Goal: Information Seeking & Learning: Check status

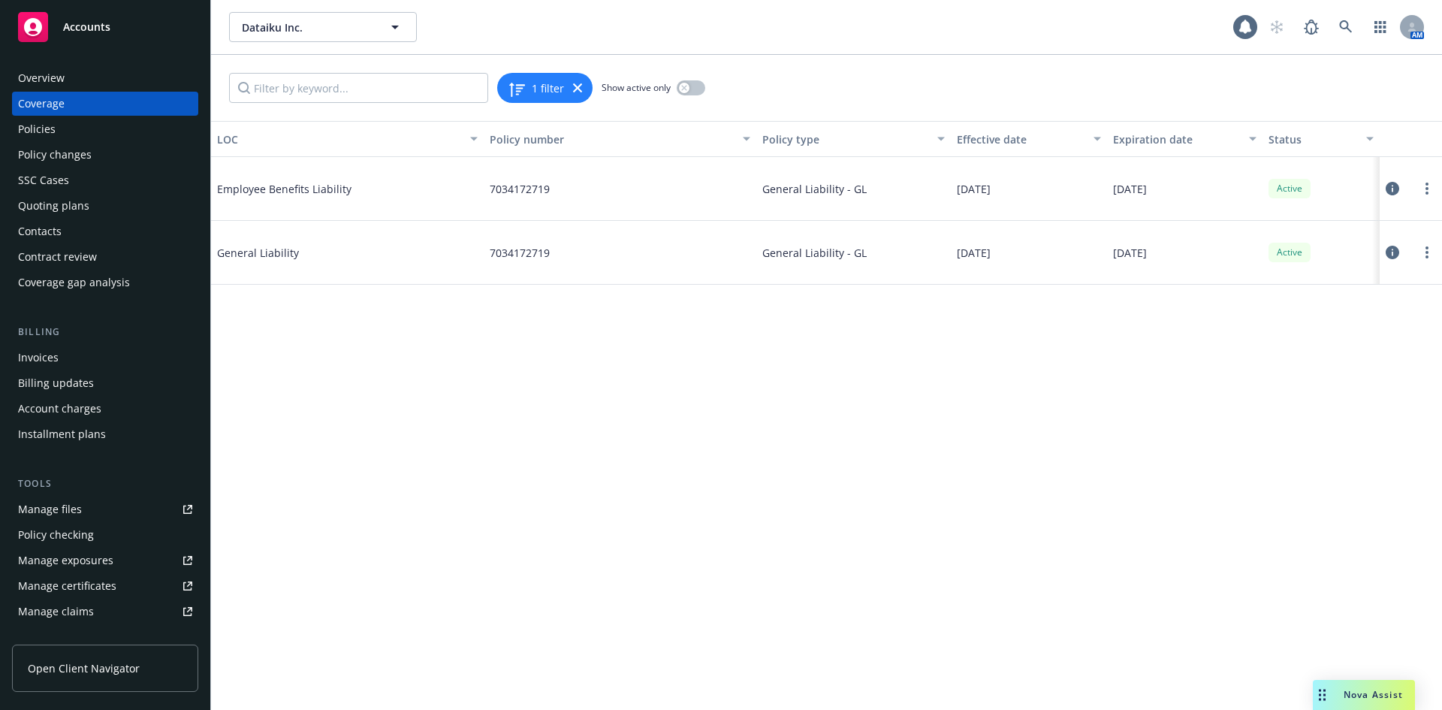
scroll to position [320, 0]
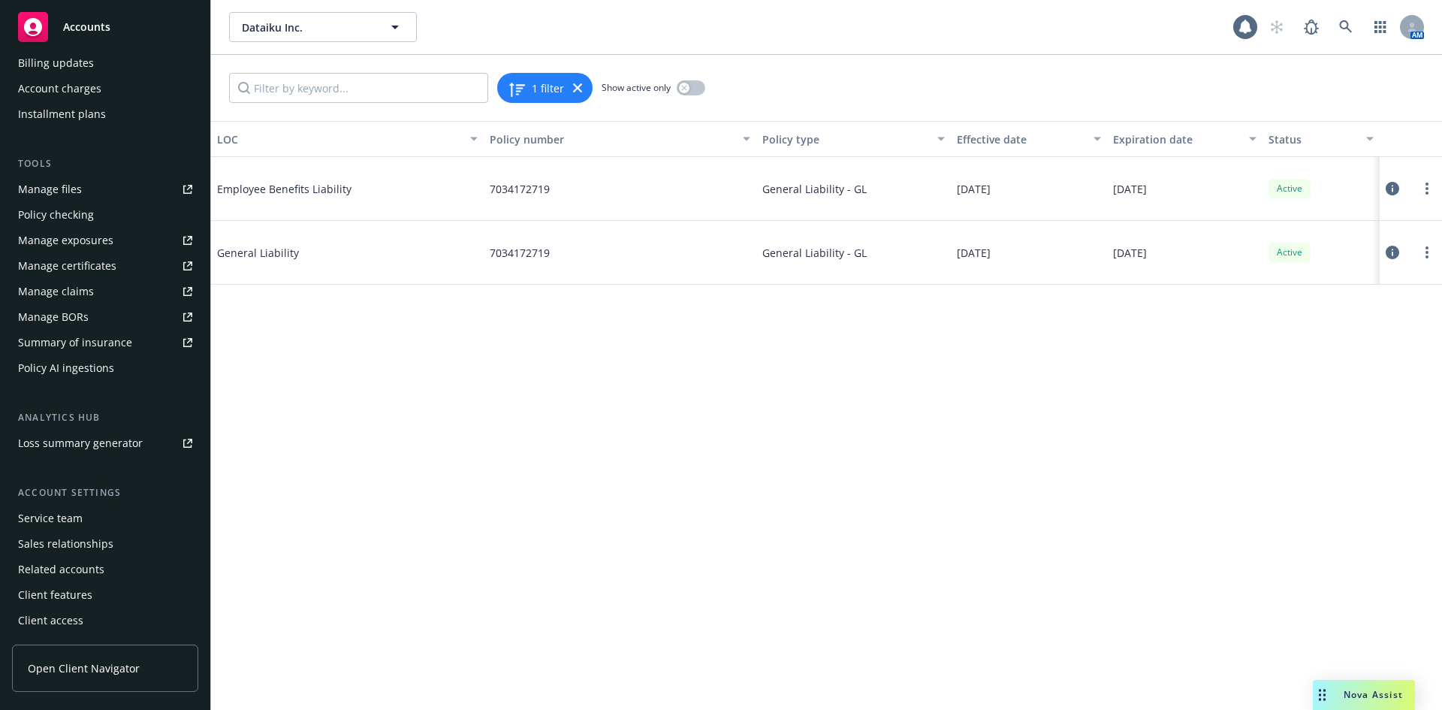
click at [127, 674] on span "Open Client Navigator" at bounding box center [84, 668] width 112 height 16
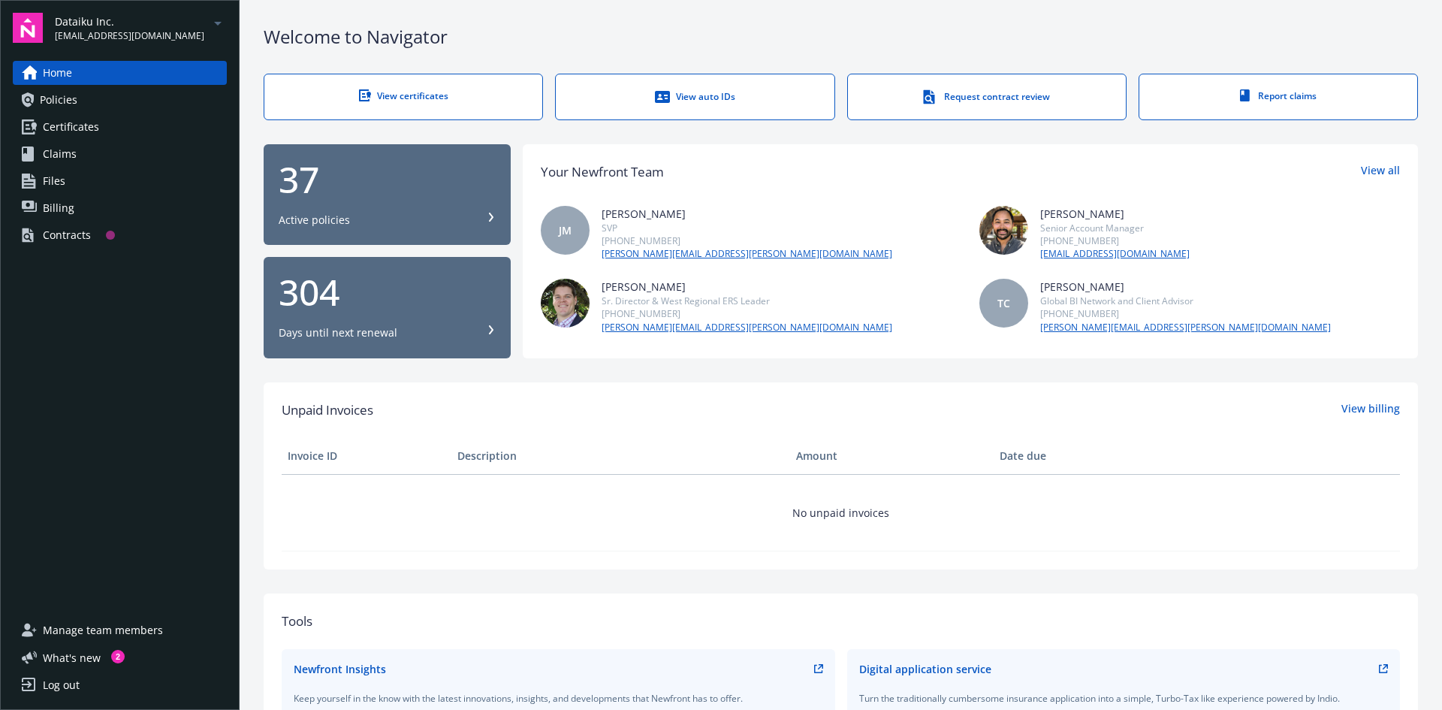
click at [59, 104] on span "Policies" at bounding box center [59, 100] width 38 height 24
